Goal: Find specific page/section: Find specific page/section

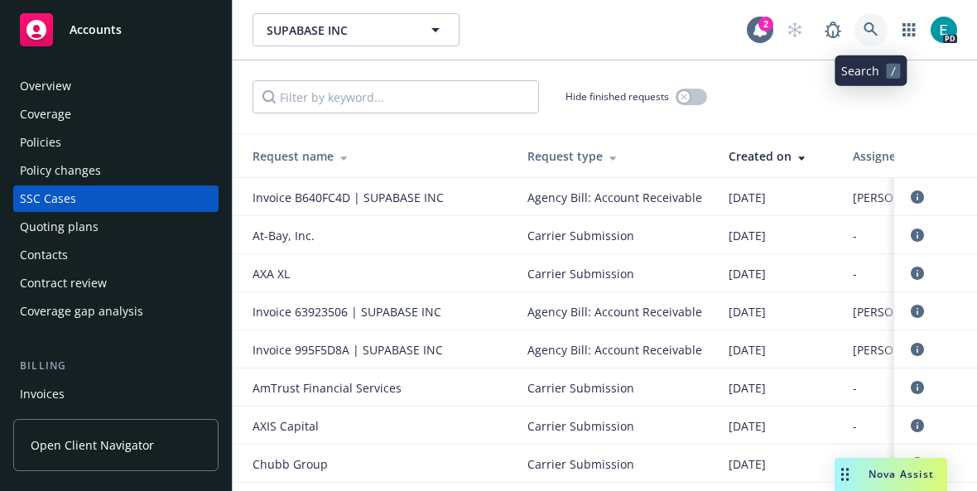
click at [865, 21] on link at bounding box center [870, 29] width 33 height 33
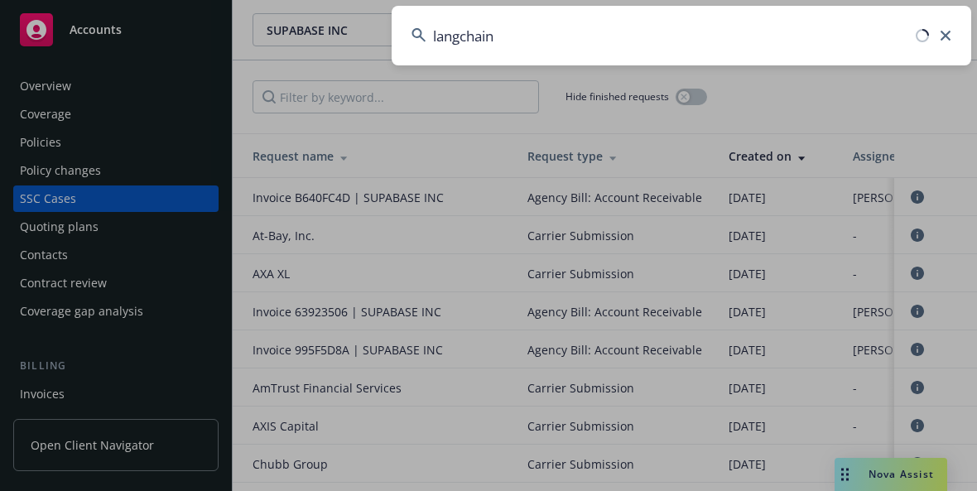
type input "langchain"
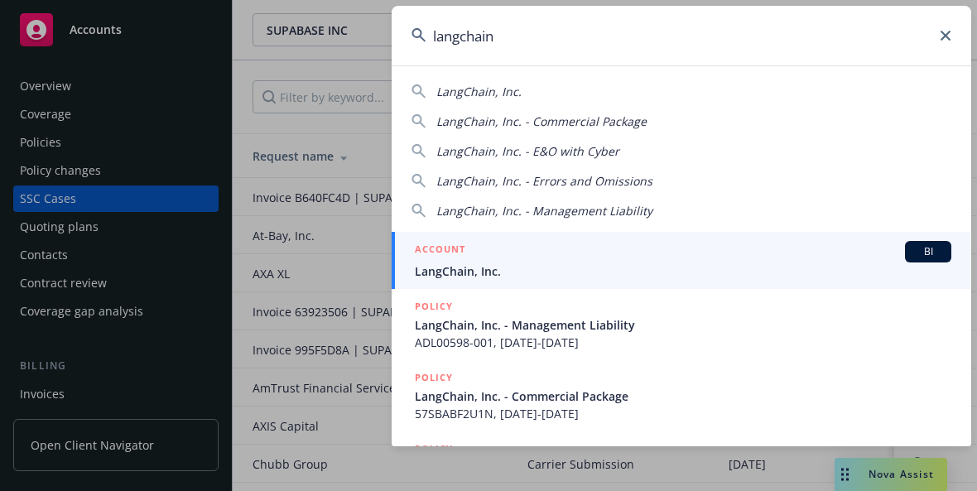
click at [466, 277] on span "LangChain, Inc." at bounding box center [683, 270] width 537 height 17
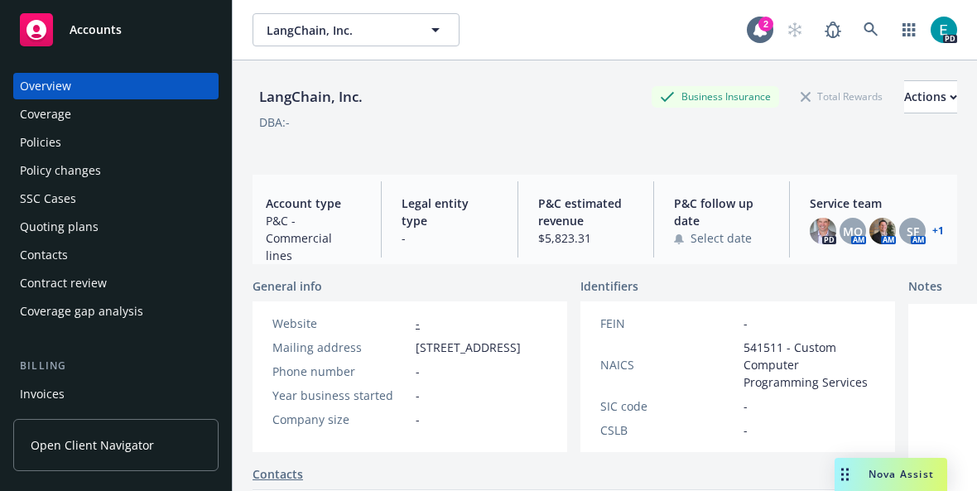
click at [45, 134] on div "Policies" at bounding box center [40, 142] width 41 height 26
